Goal: Register for event/course

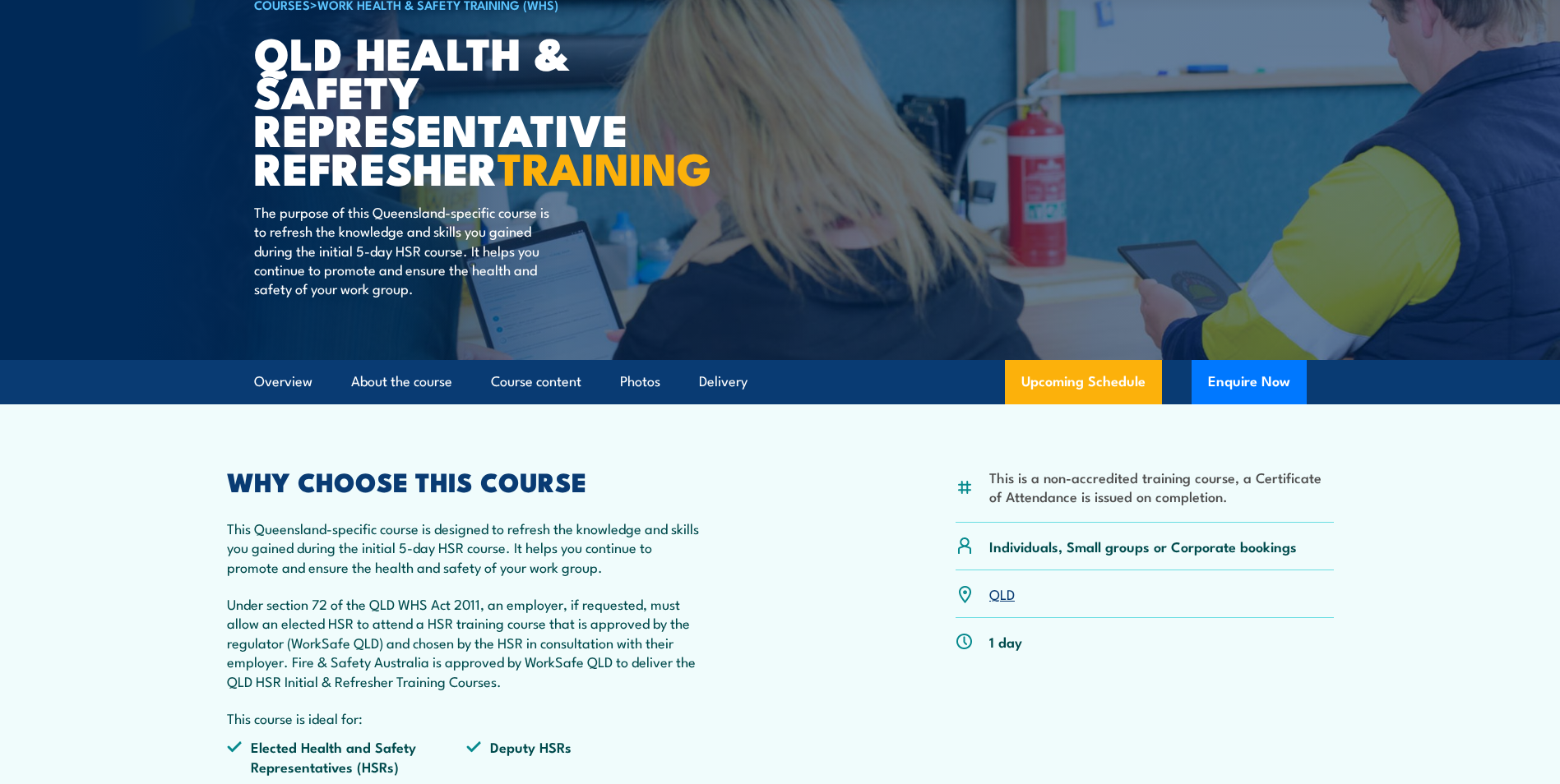
scroll to position [164, 0]
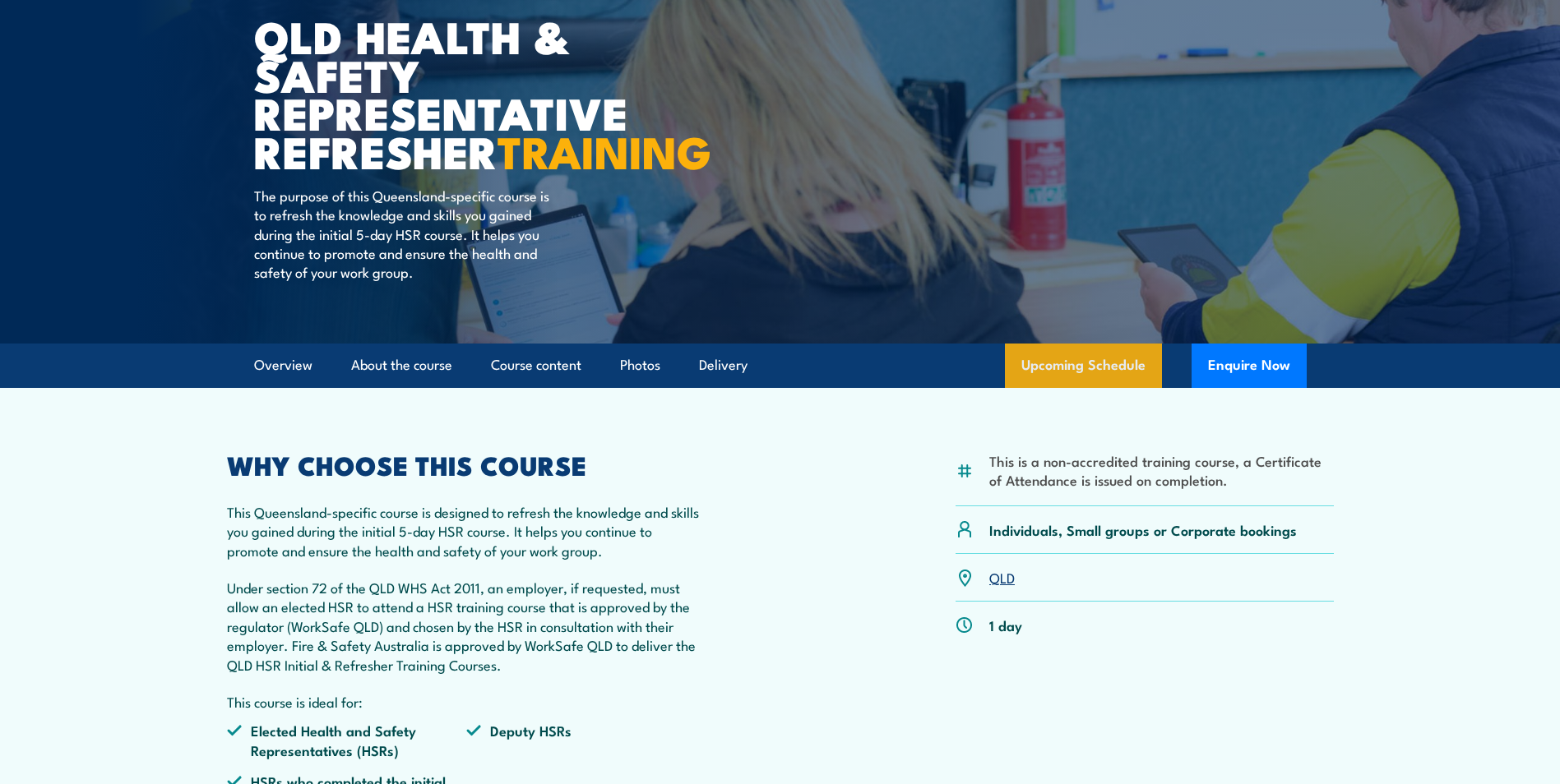
click at [1095, 388] on link "Upcoming Schedule" at bounding box center [1083, 366] width 157 height 45
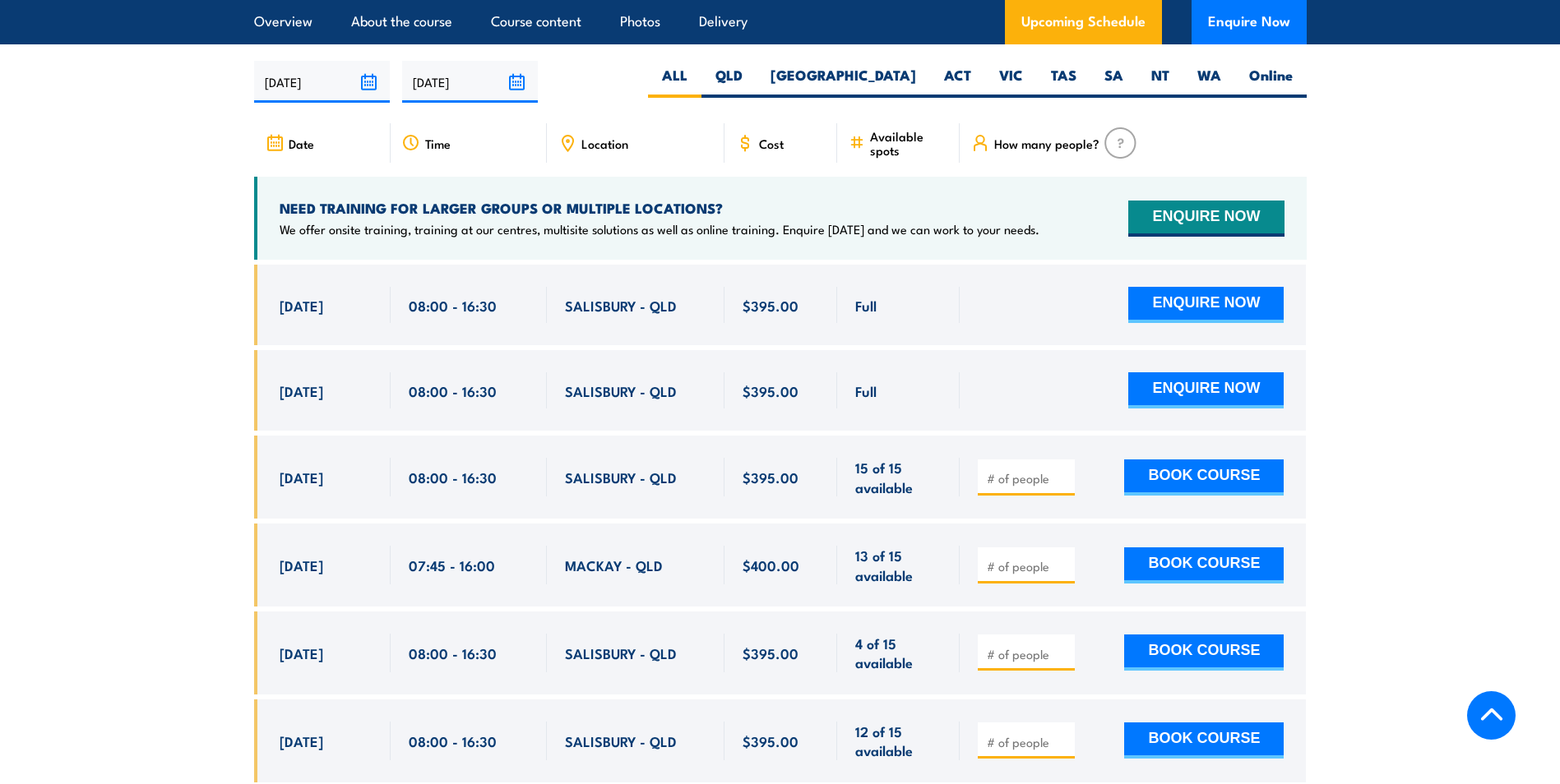
scroll to position [2883, 0]
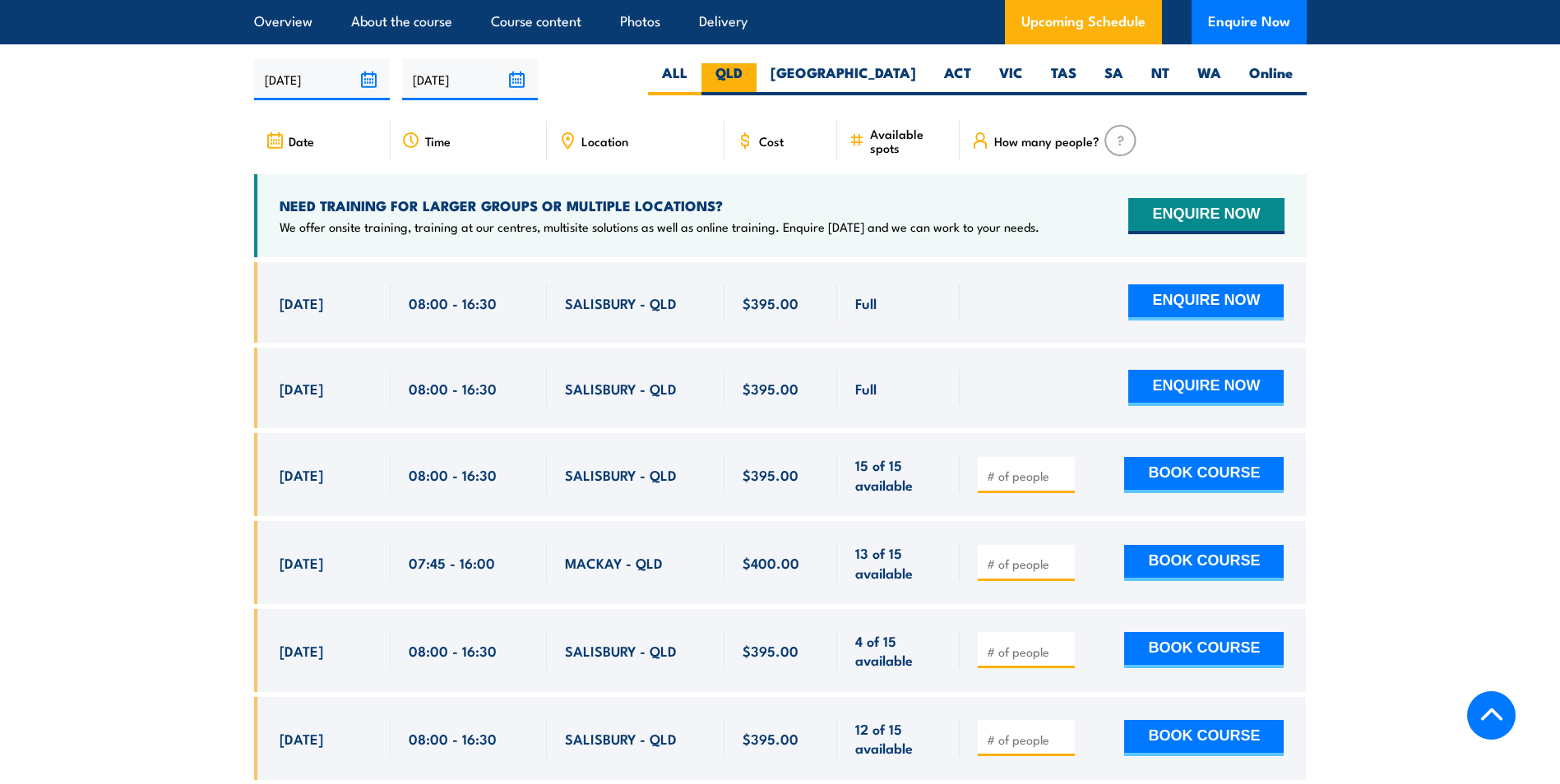
click at [756, 82] on label "QLD" at bounding box center [729, 79] width 55 height 32
click at [753, 74] on input "QLD" at bounding box center [747, 69] width 11 height 11
radio input "true"
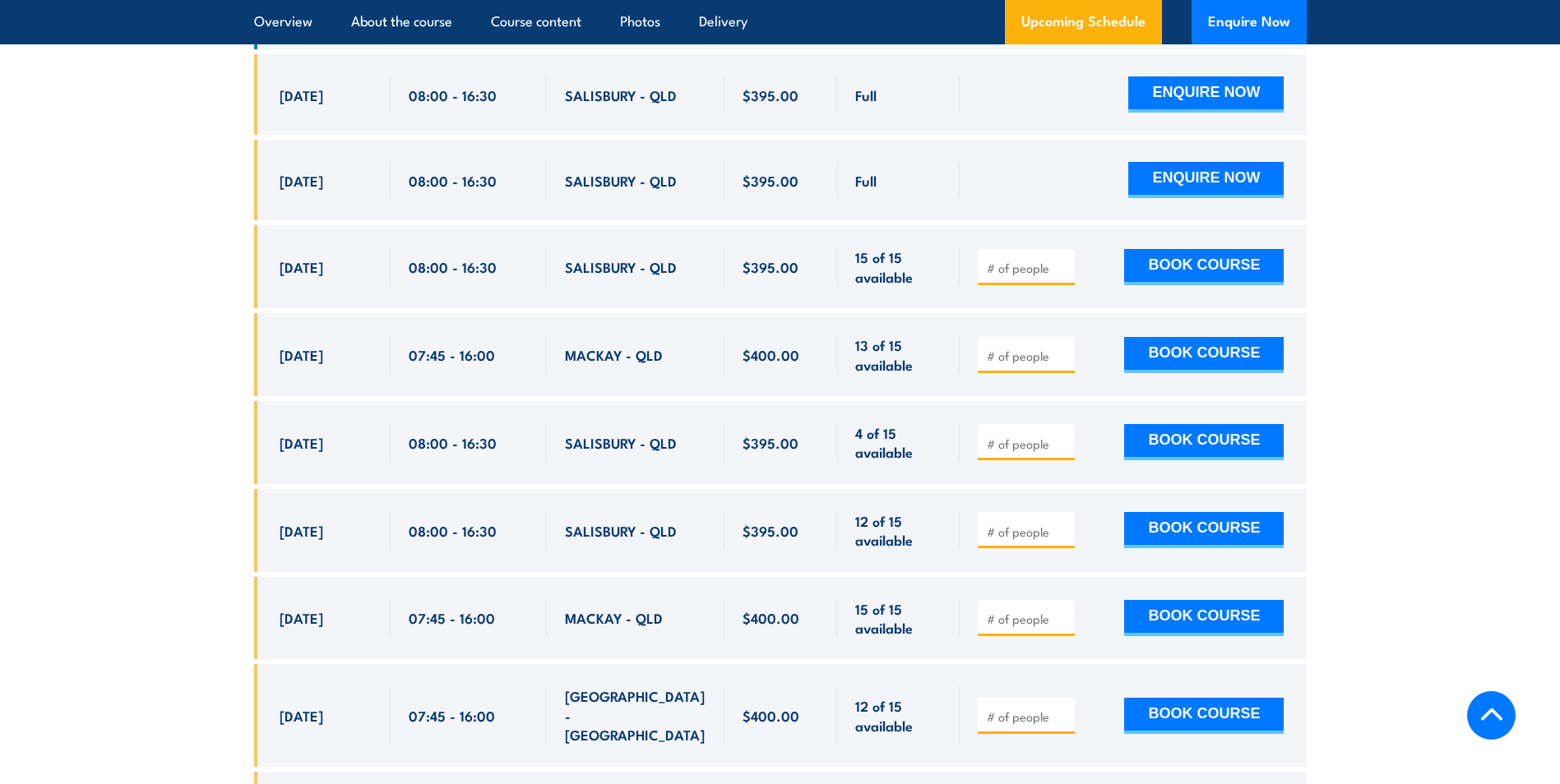
scroll to position [3129, 0]
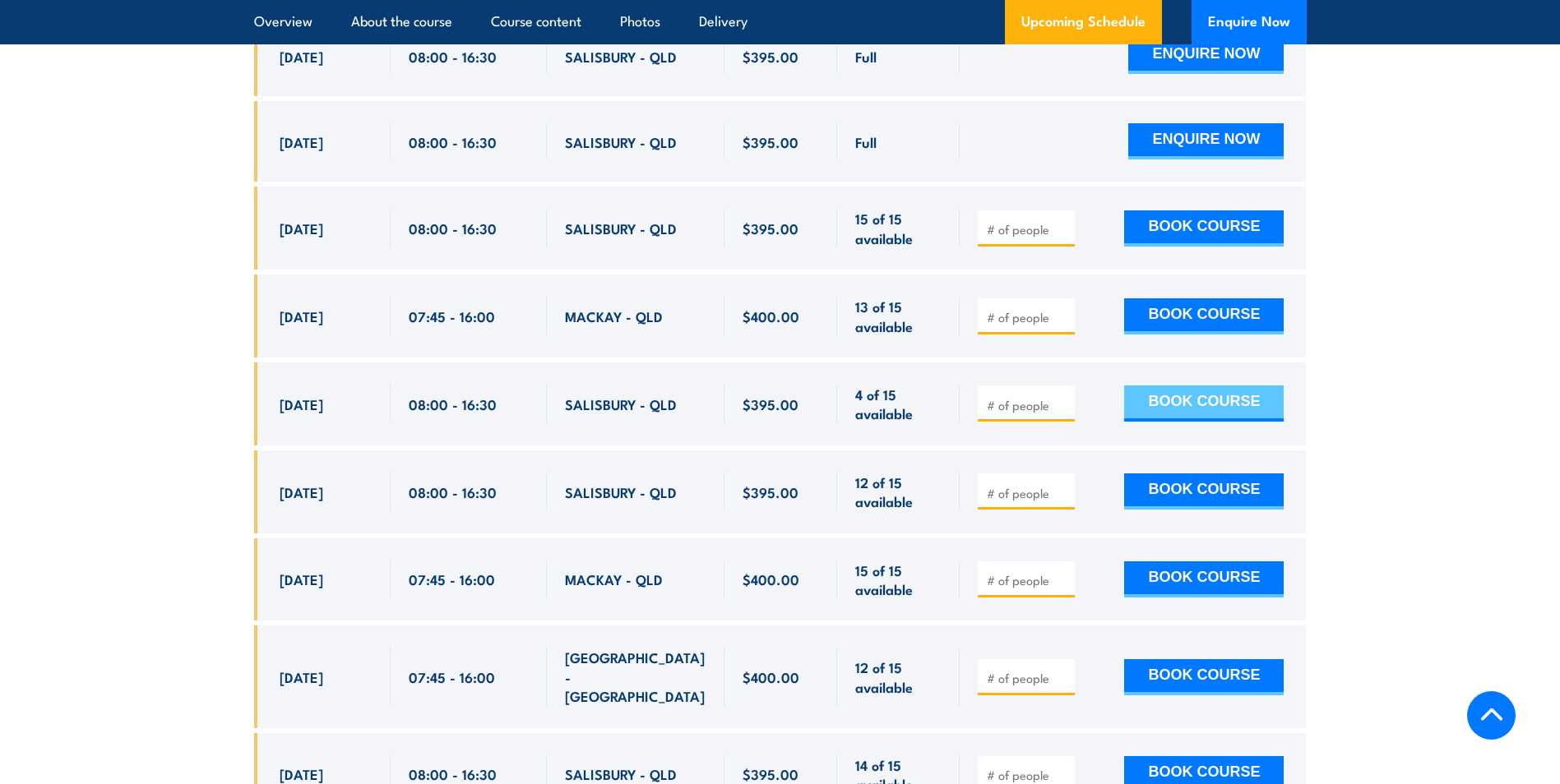
click at [1205, 409] on button "BOOK COURSE" at bounding box center [1203, 403] width 160 height 37
type input "1"
click at [1063, 414] on input "1" at bounding box center [1028, 405] width 82 height 16
click at [1210, 409] on button "BOOK COURSE" at bounding box center [1203, 403] width 160 height 37
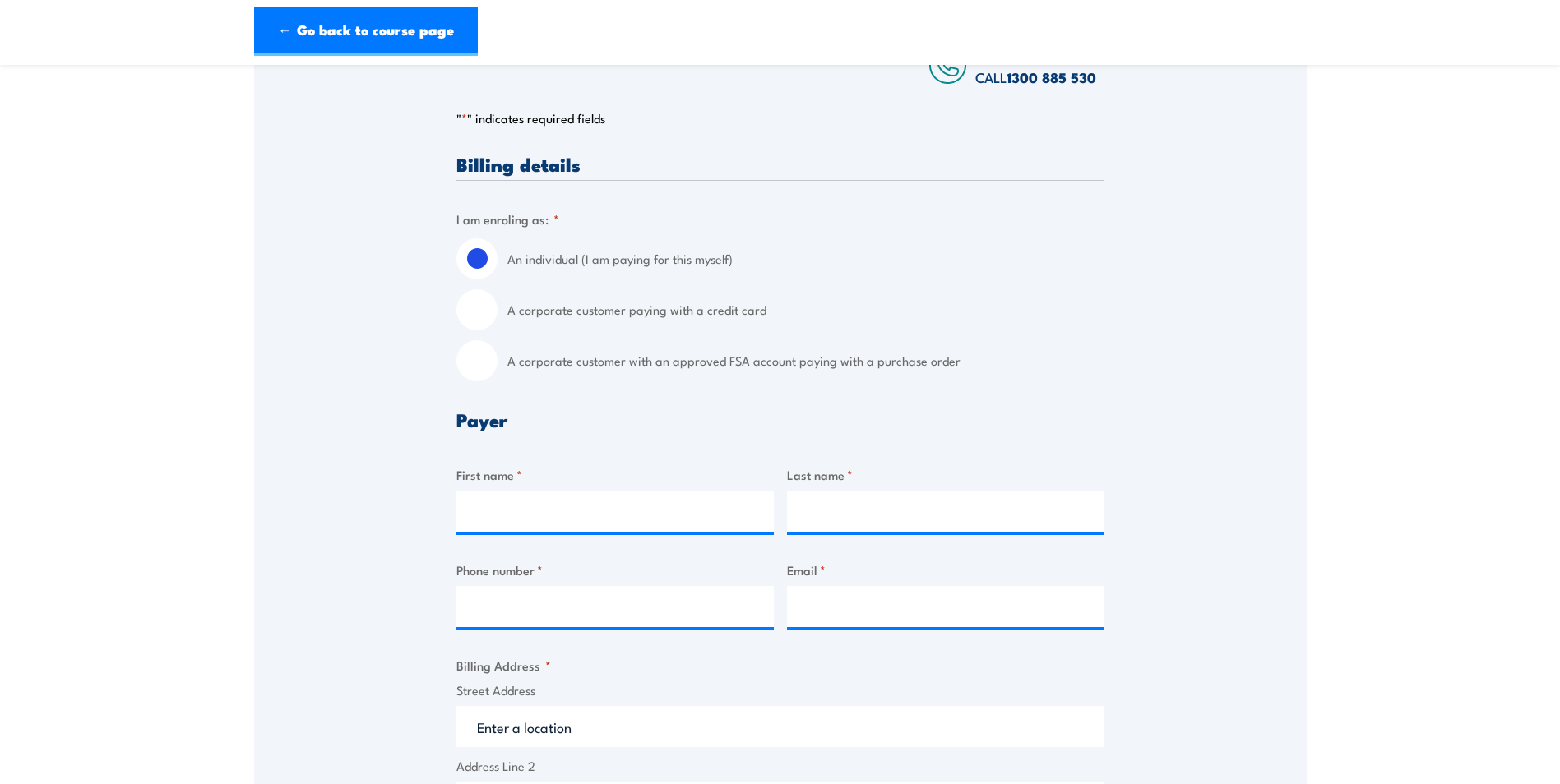
scroll to position [247, 0]
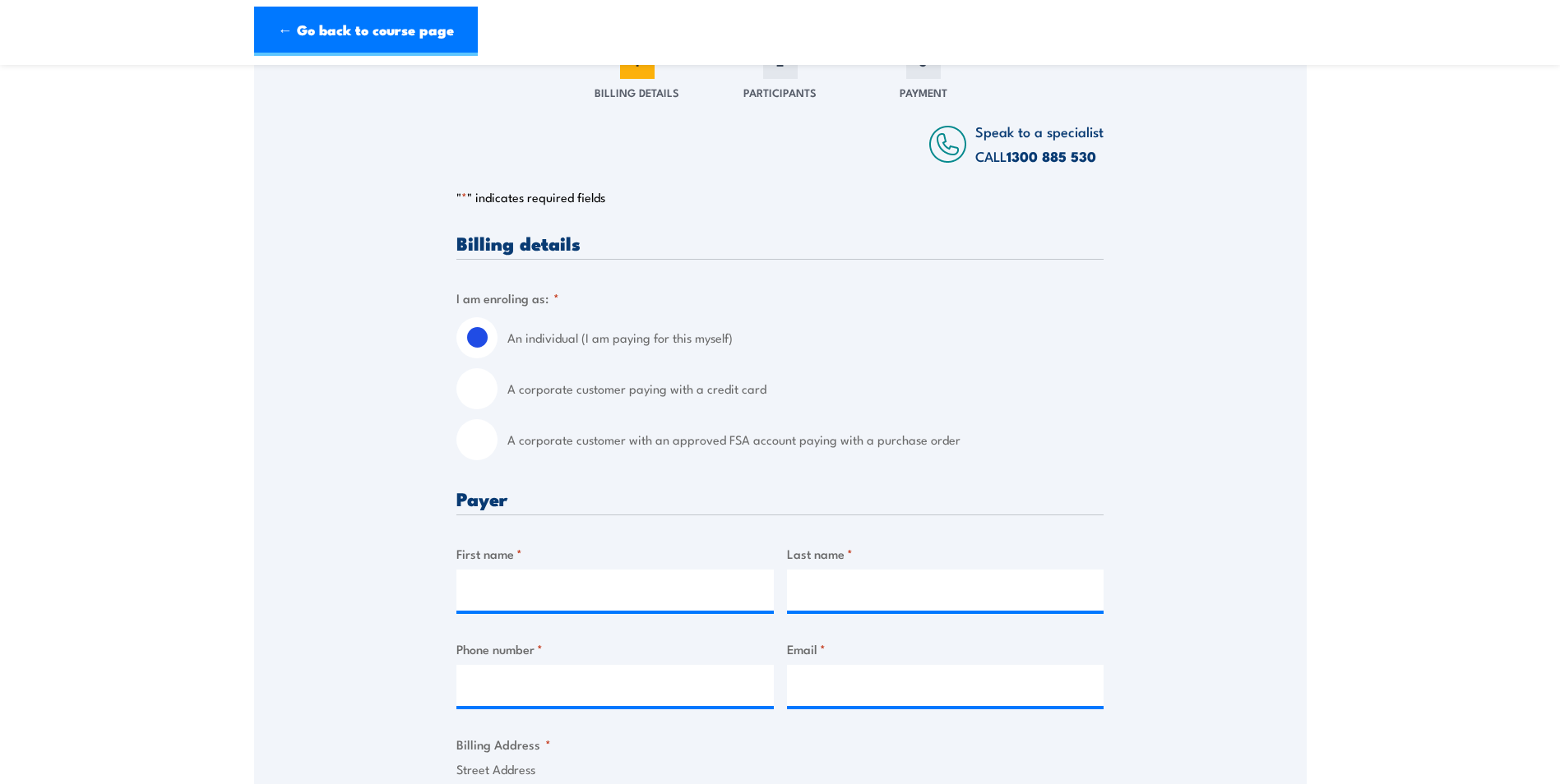
click at [479, 390] on input "A corporate customer paying with a credit card" at bounding box center [477, 389] width 41 height 41
radio input "true"
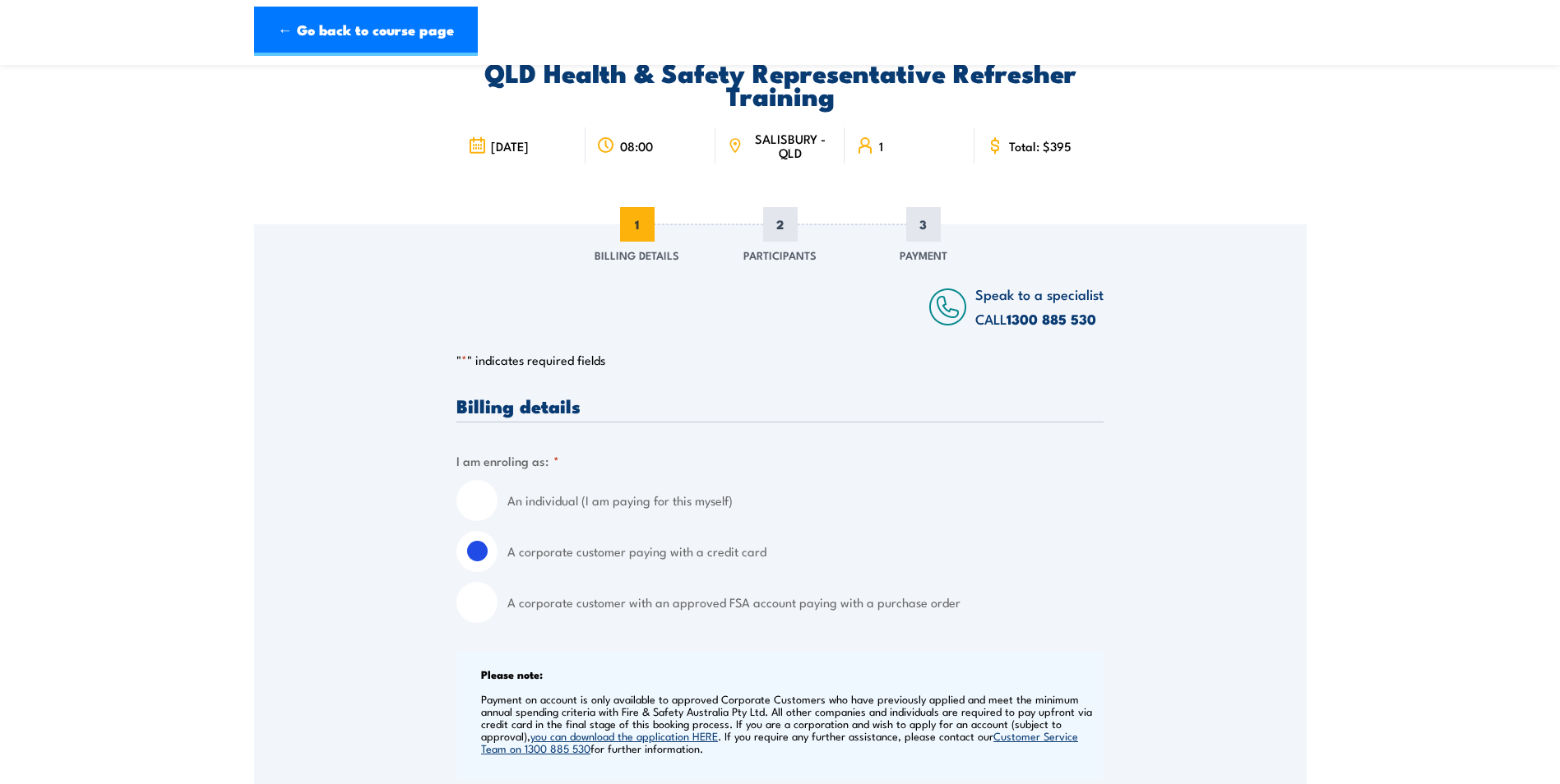
scroll to position [82, 0]
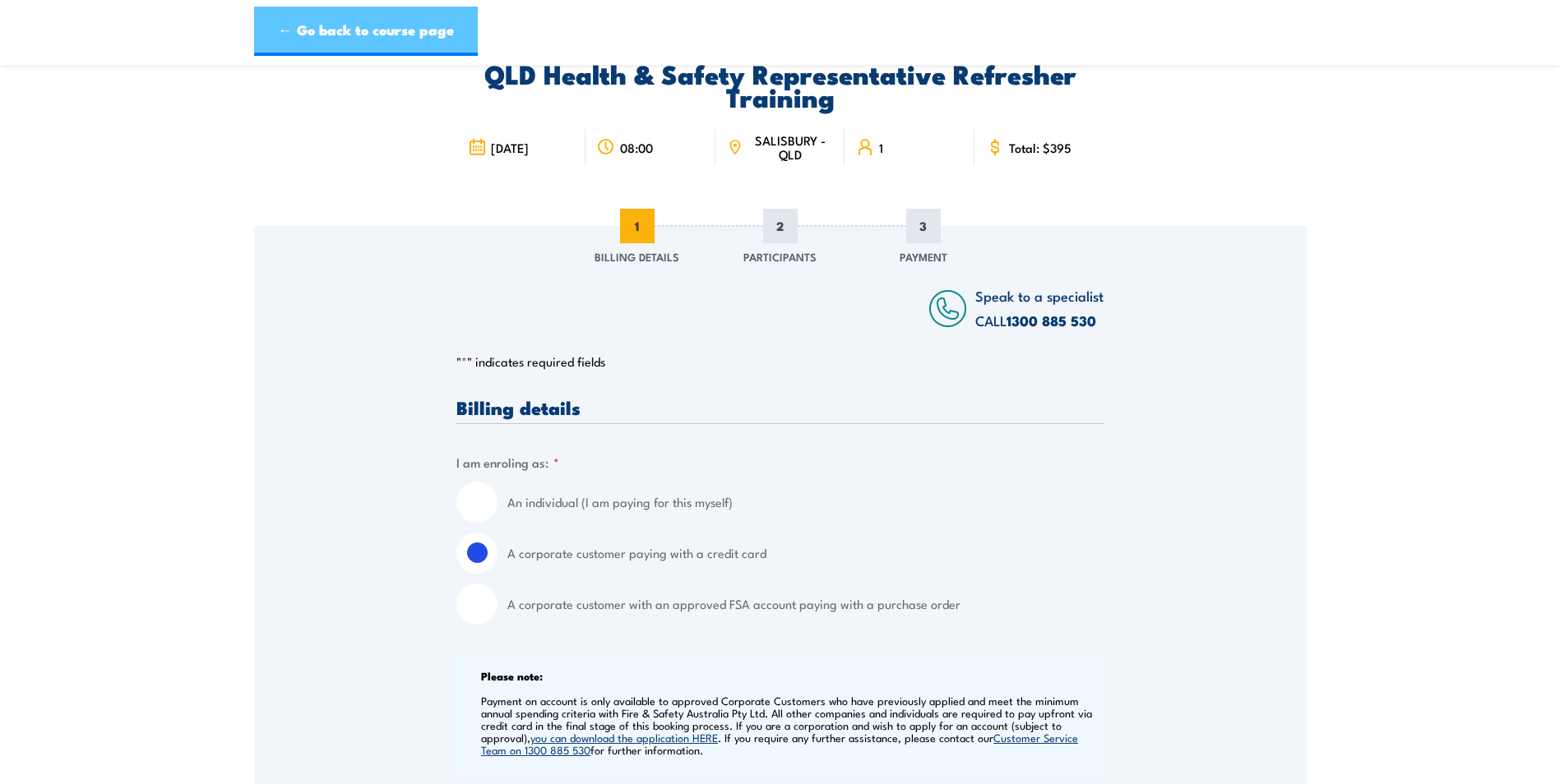
click at [418, 29] on link "← Go back to course page" at bounding box center [366, 30] width 224 height 49
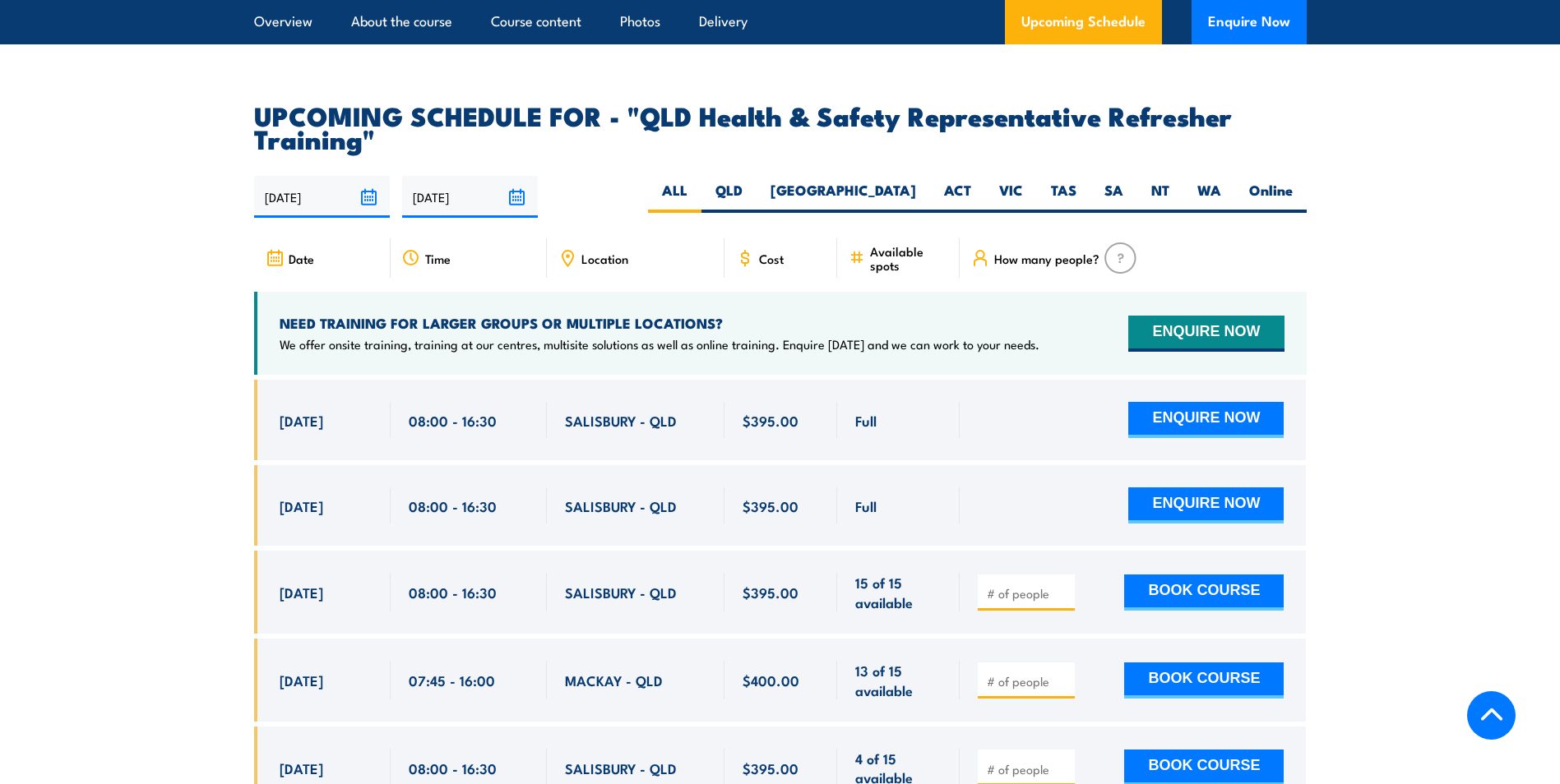
scroll to position [2883, 0]
